Goal: Book appointment/travel/reservation

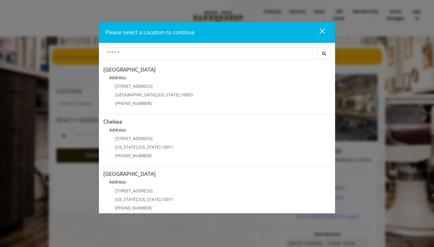
click at [213, 52] on input "Search Center" at bounding box center [210, 54] width 214 height 12
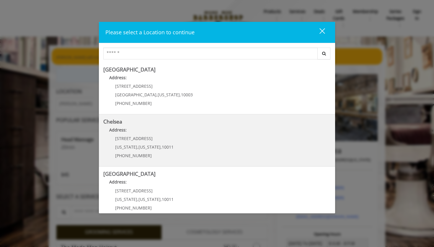
click at [201, 137] on link "Chelsea Address: [STREET_ADDRESS][US_STATE][US_STATE] (917) 639-3902" at bounding box center [216, 140] width 227 height 43
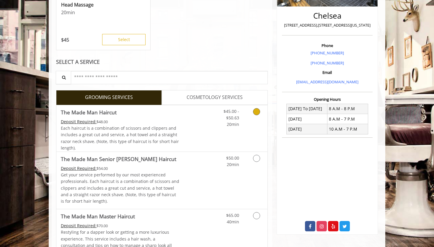
scroll to position [136, 0]
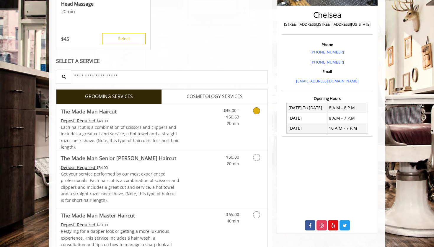
click at [213, 129] on link "Discounted Price" at bounding box center [197, 127] width 35 height 46
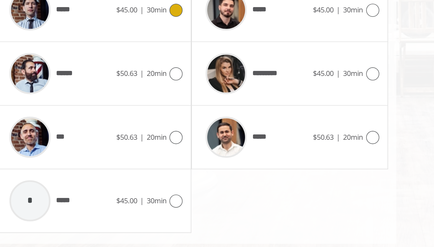
scroll to position [272, 0]
